Goal: Information Seeking & Learning: Learn about a topic

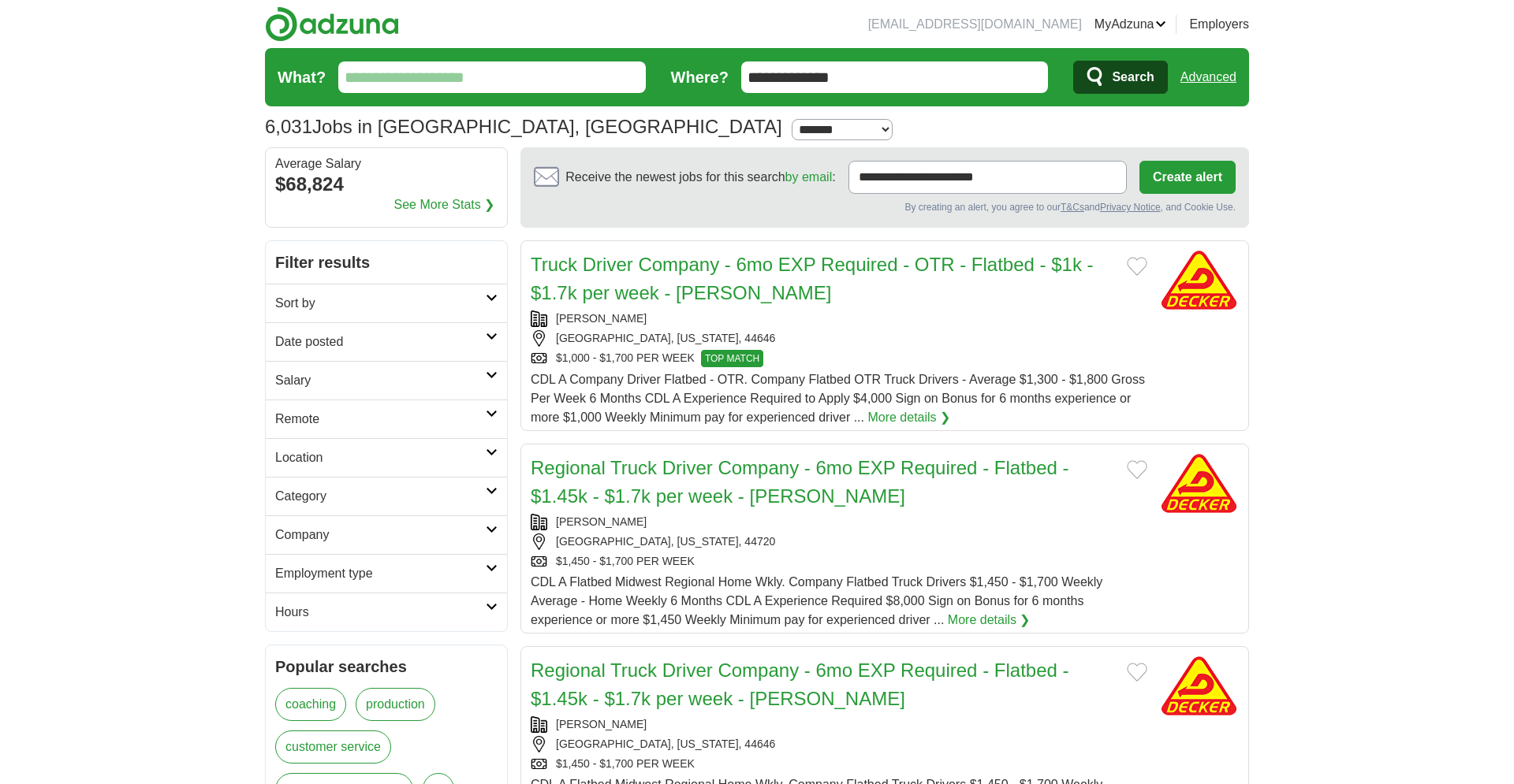
select select "*"
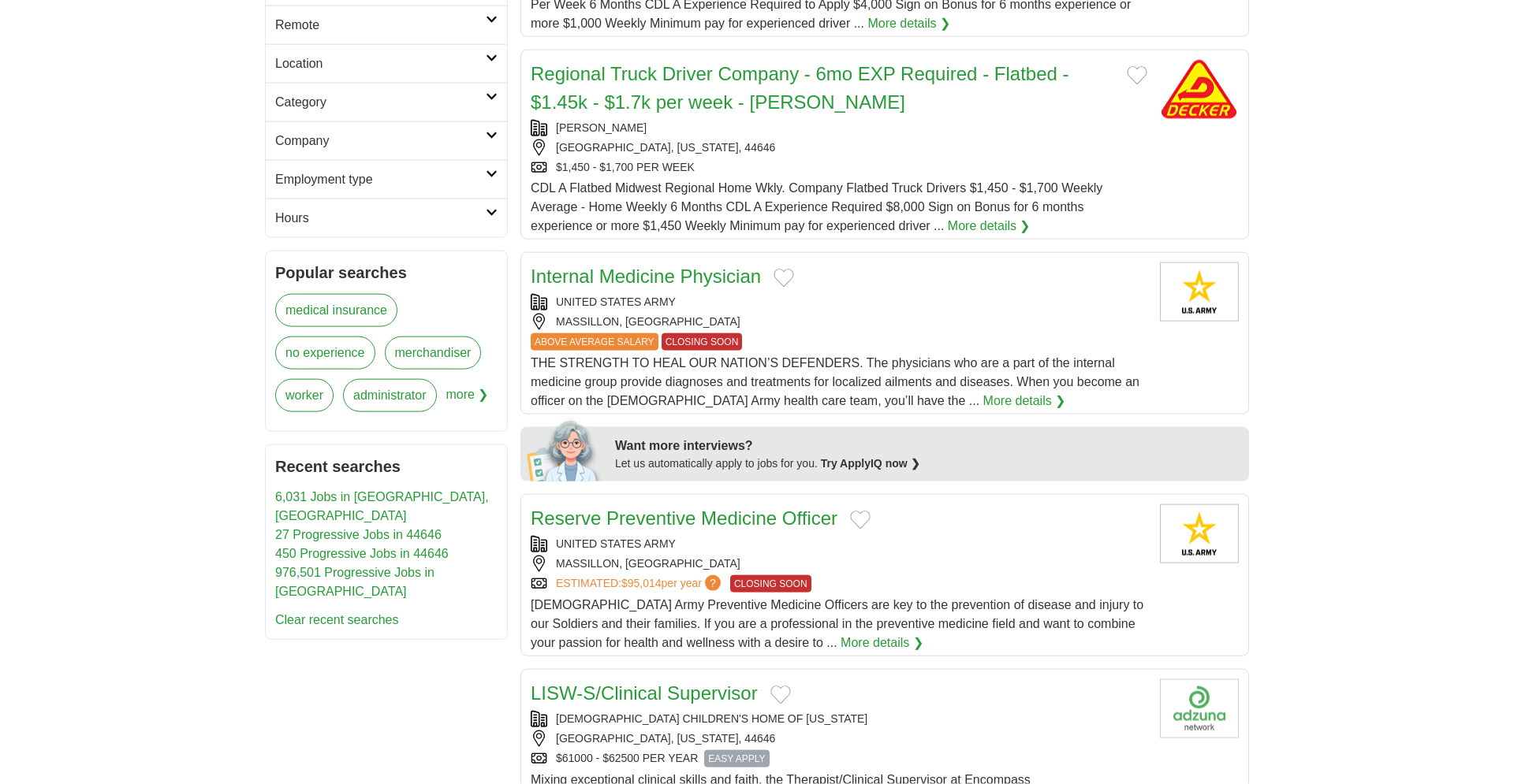
scroll to position [435, 0]
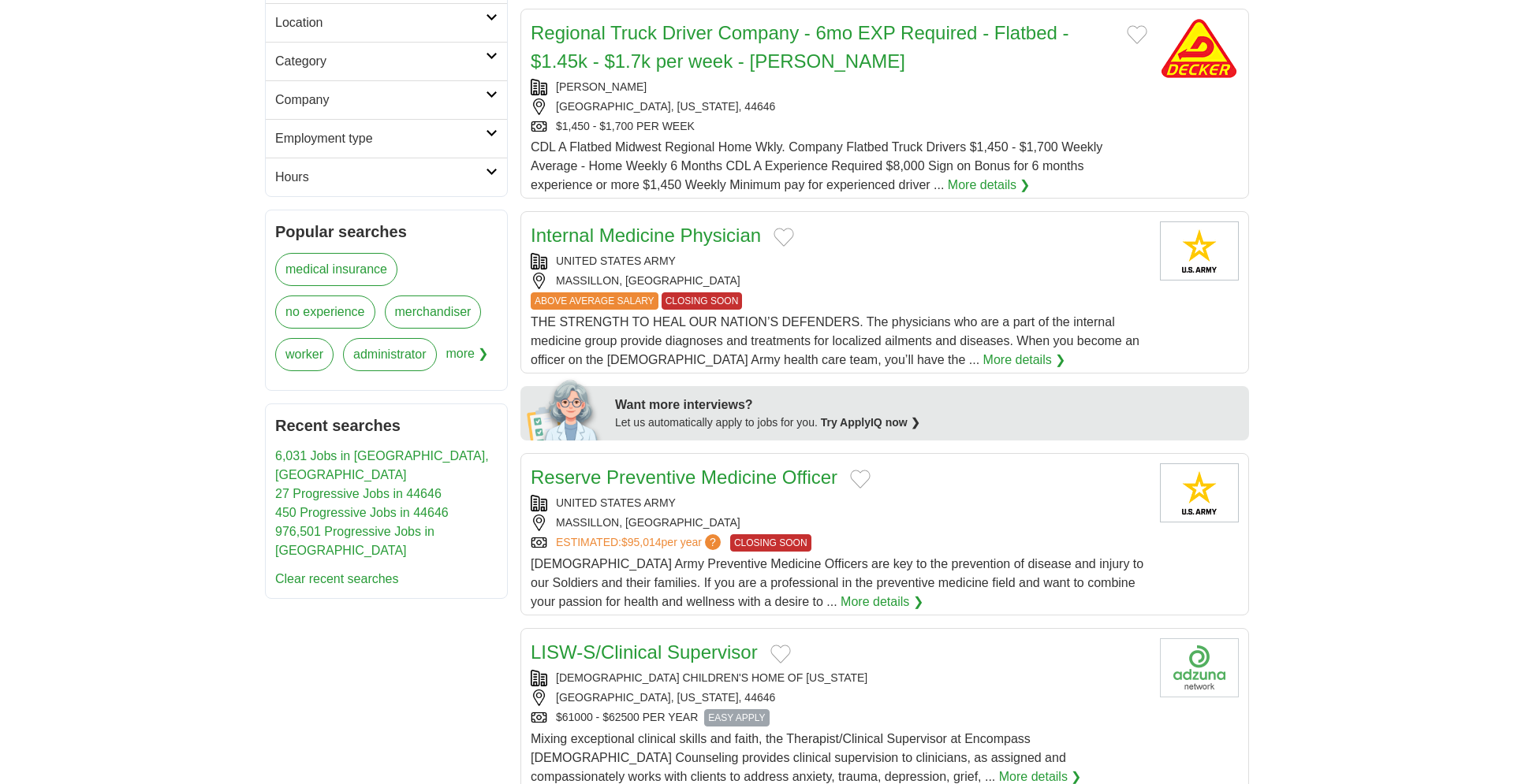
click at [346, 487] on link "27 Progressive Jobs in 44646" at bounding box center [358, 493] width 166 height 13
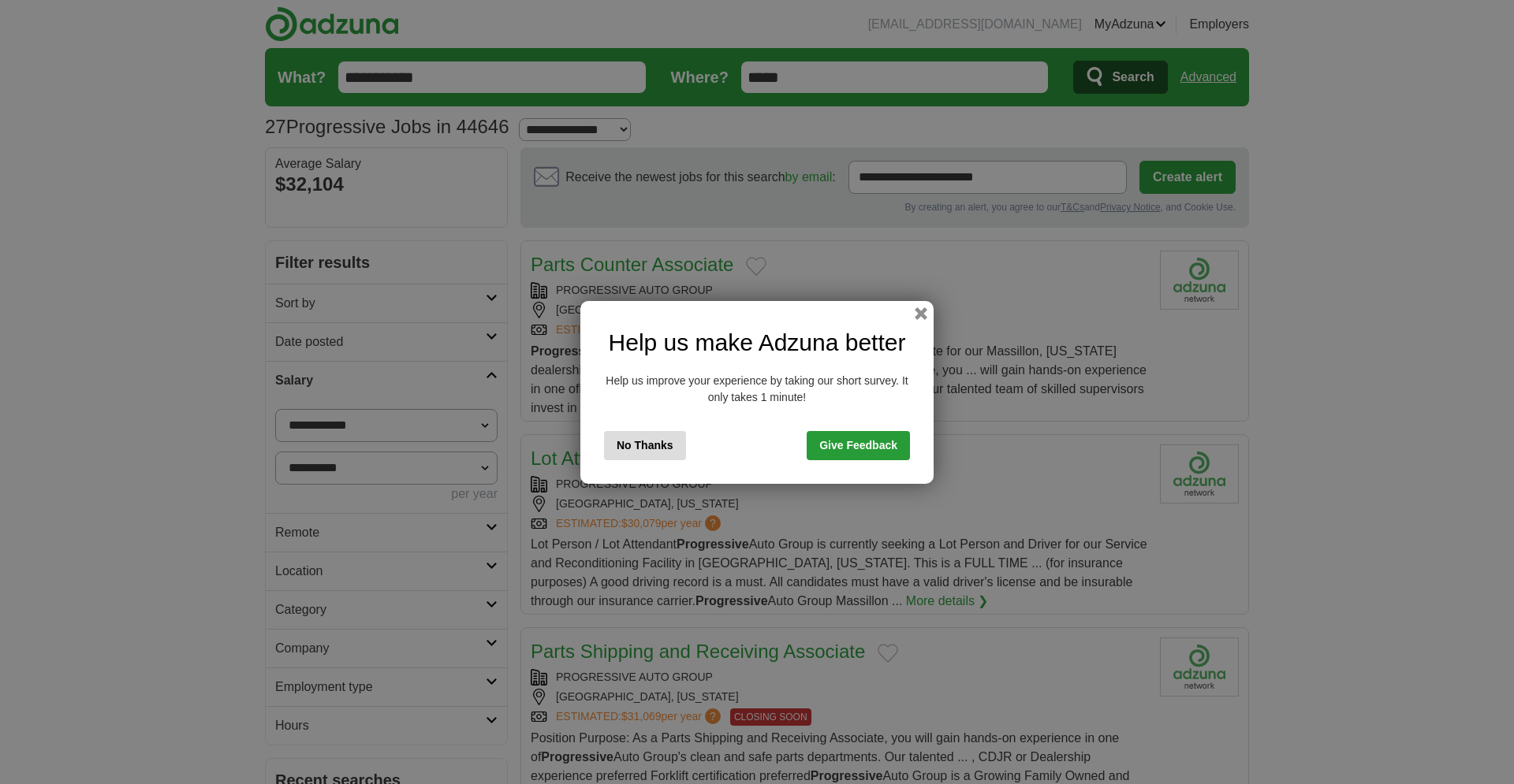
click at [656, 449] on button "No Thanks" at bounding box center [645, 446] width 82 height 29
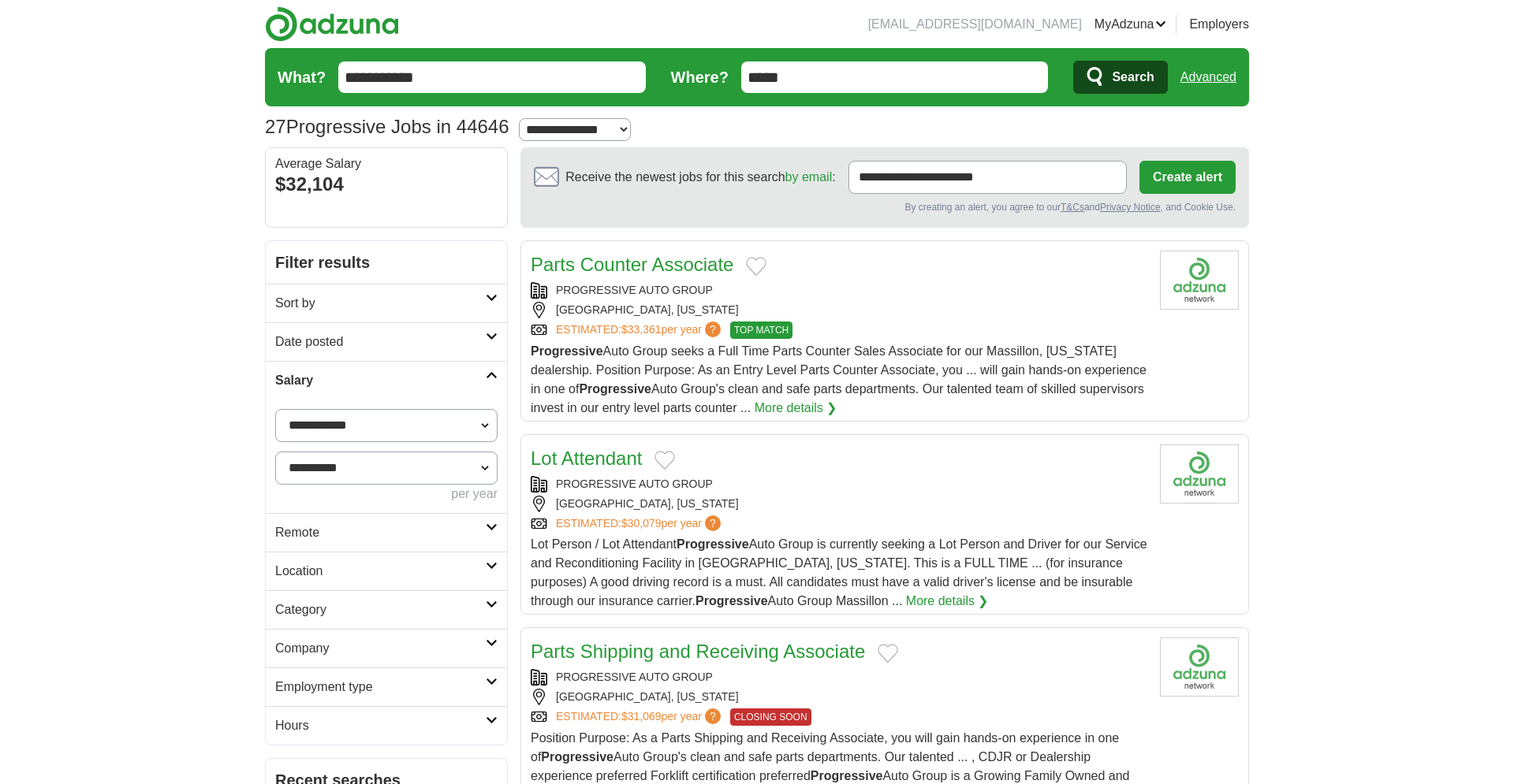
click at [1189, 283] on img at bounding box center [1199, 280] width 79 height 59
